Goal: Find specific page/section: Find specific page/section

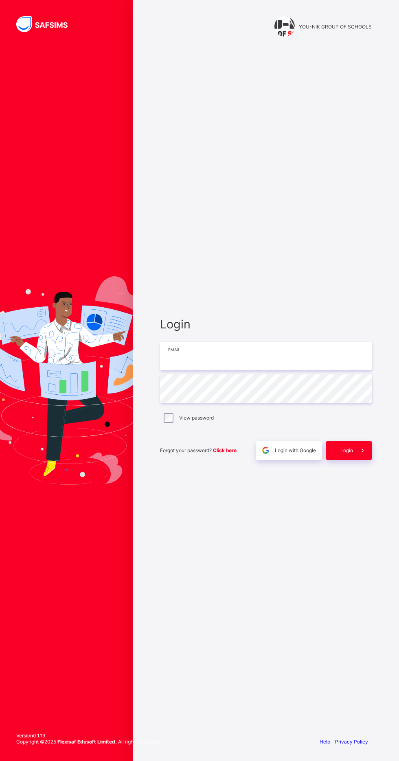
click at [284, 370] on input "email" at bounding box center [266, 356] width 212 height 28
type input "**********"
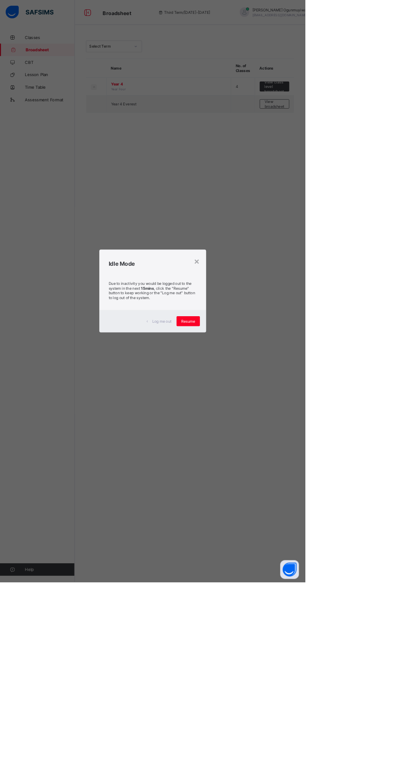
click at [261, 348] on div "×" at bounding box center [258, 342] width 8 height 14
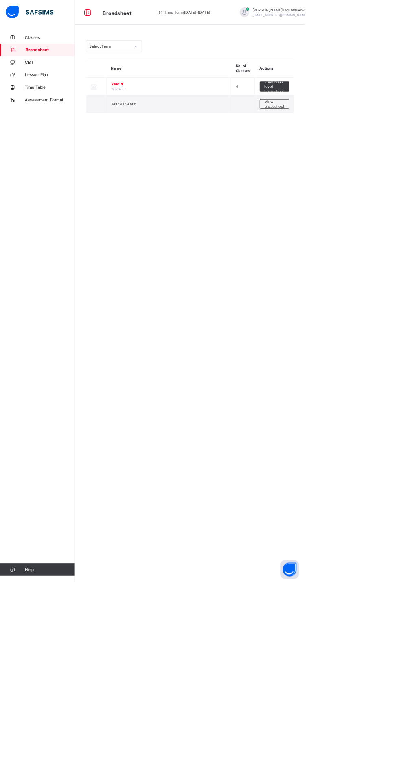
click at [70, 70] on link "Broadsheet" at bounding box center [49, 65] width 98 height 16
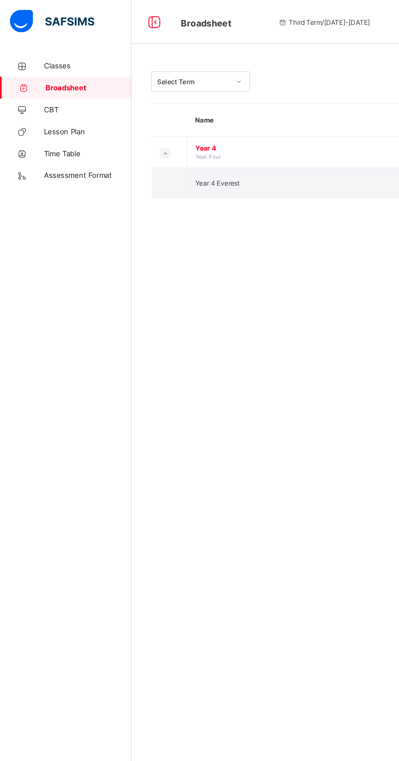
click at [52, 48] on span "Classes" at bounding box center [65, 49] width 65 height 7
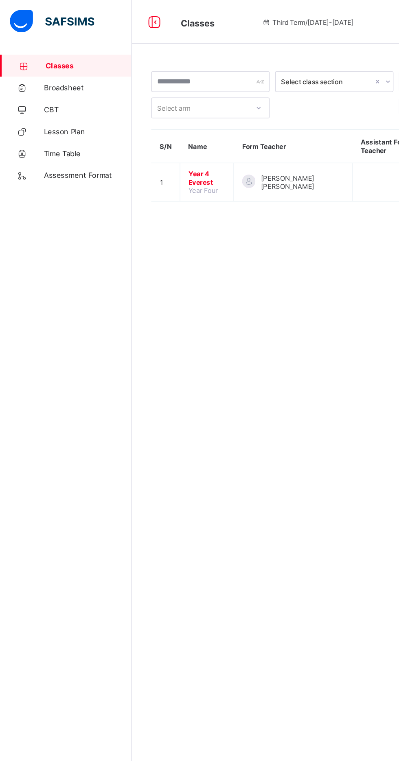
click at [204, 133] on span "Deborah Ogunmuyiwa Ibukun" at bounding box center [224, 135] width 61 height 12
click at [61, 65] on span "Broadsheet" at bounding box center [65, 65] width 65 height 7
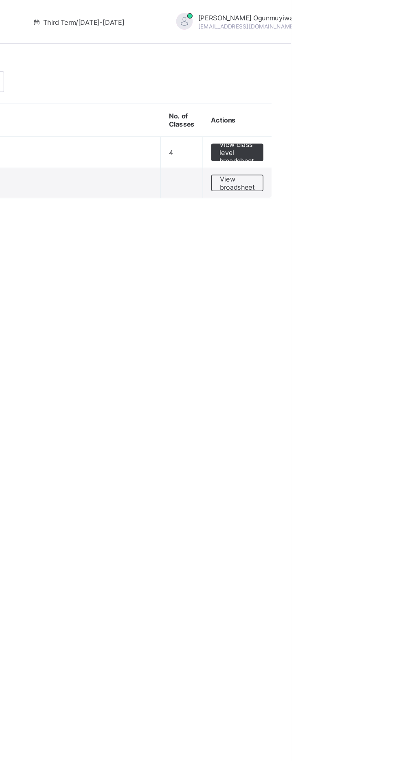
click at [357, 138] on span "View broadsheet" at bounding box center [359, 136] width 26 height 12
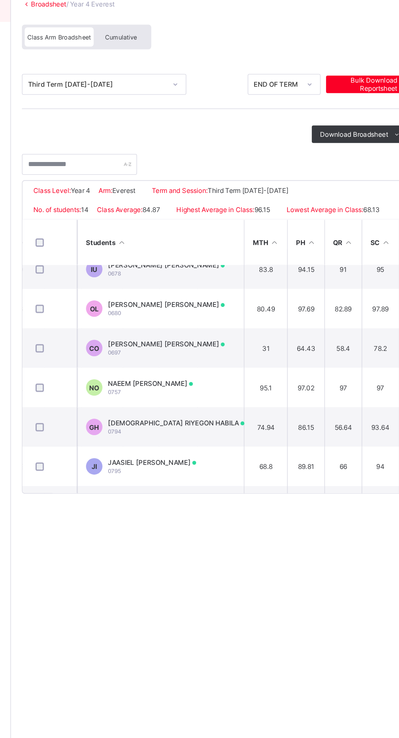
scroll to position [0, 208]
